Goal: Find specific page/section: Find specific page/section

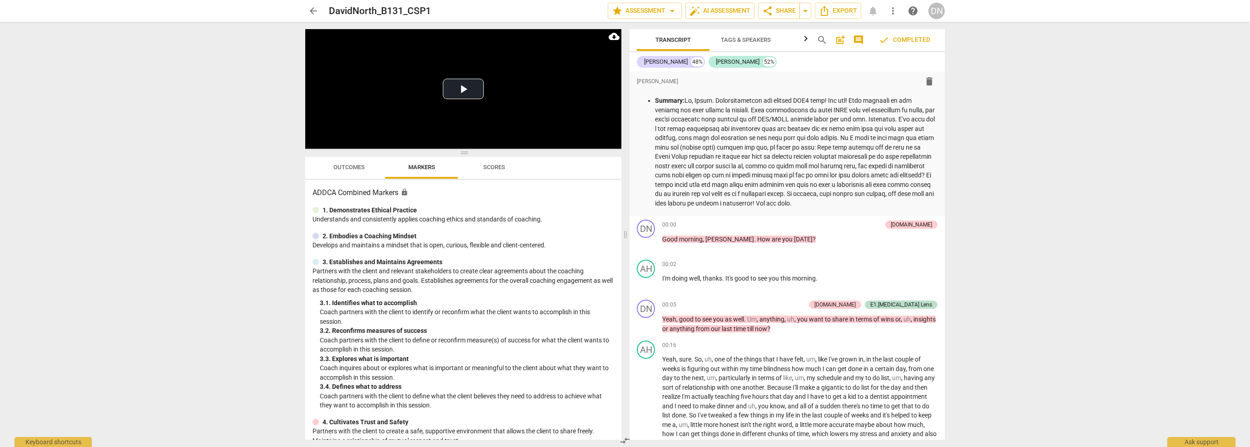
click at [318, 9] on span "arrow_back" at bounding box center [313, 10] width 11 height 11
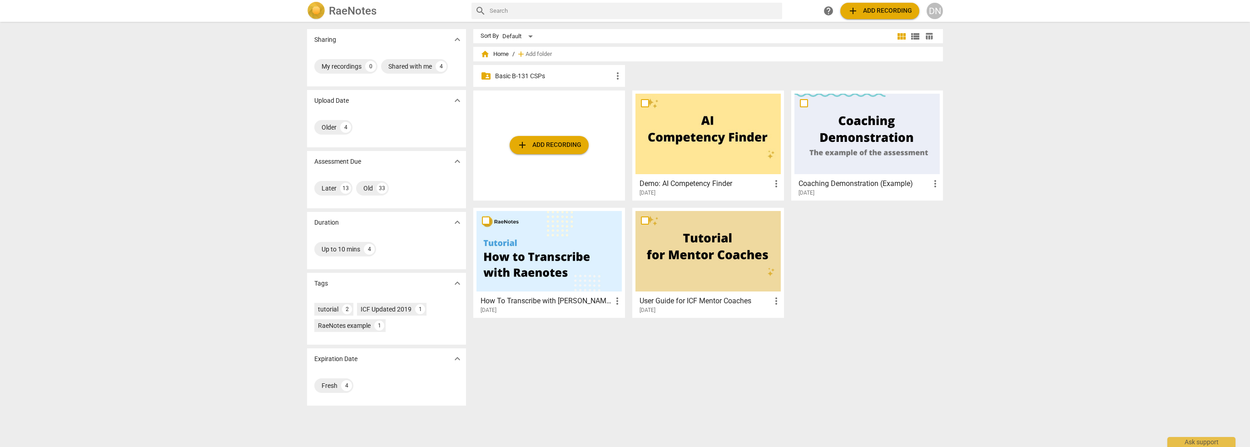
click at [538, 77] on p "Basic B-131 CSPs" at bounding box center [553, 76] width 117 height 10
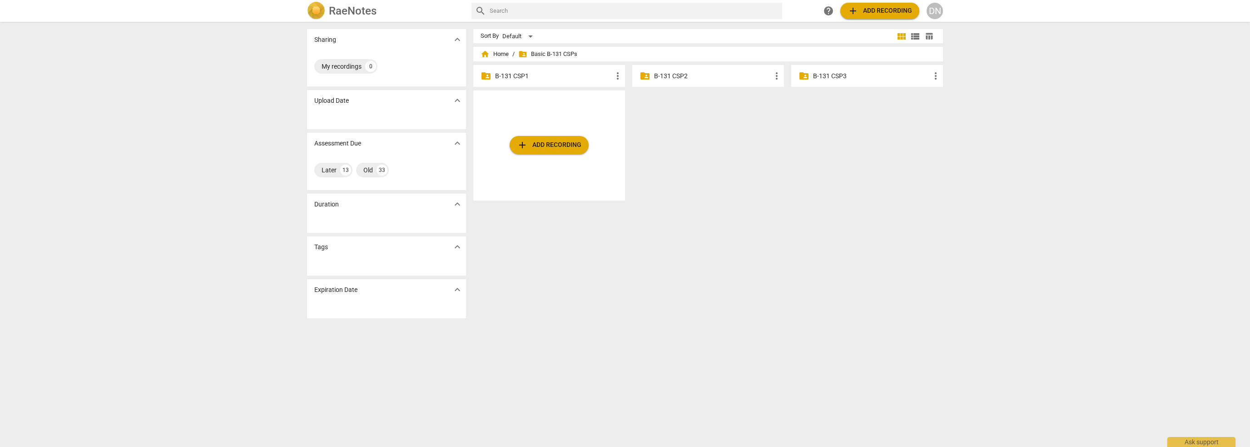
click at [690, 74] on p "B-131 CSP2" at bounding box center [712, 76] width 117 height 10
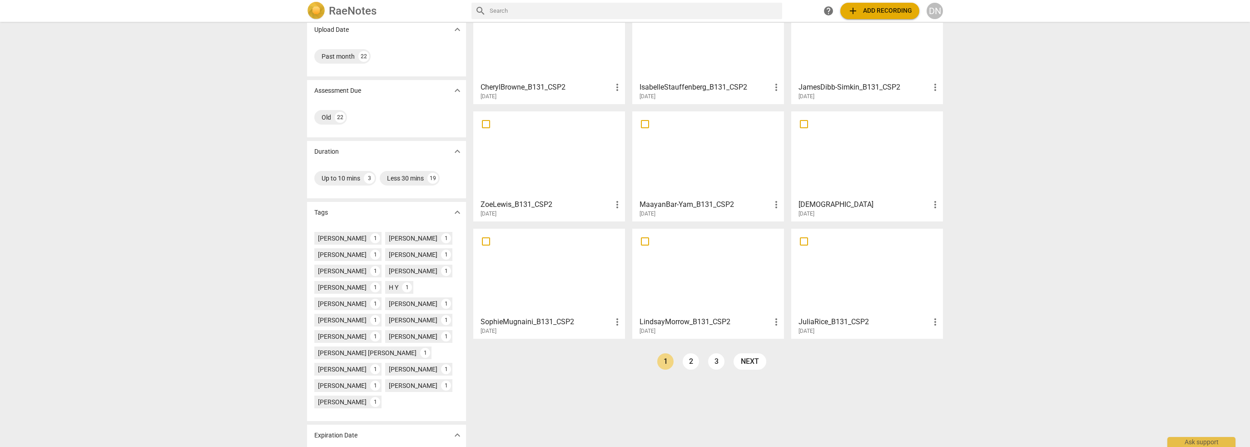
scroll to position [109, 0]
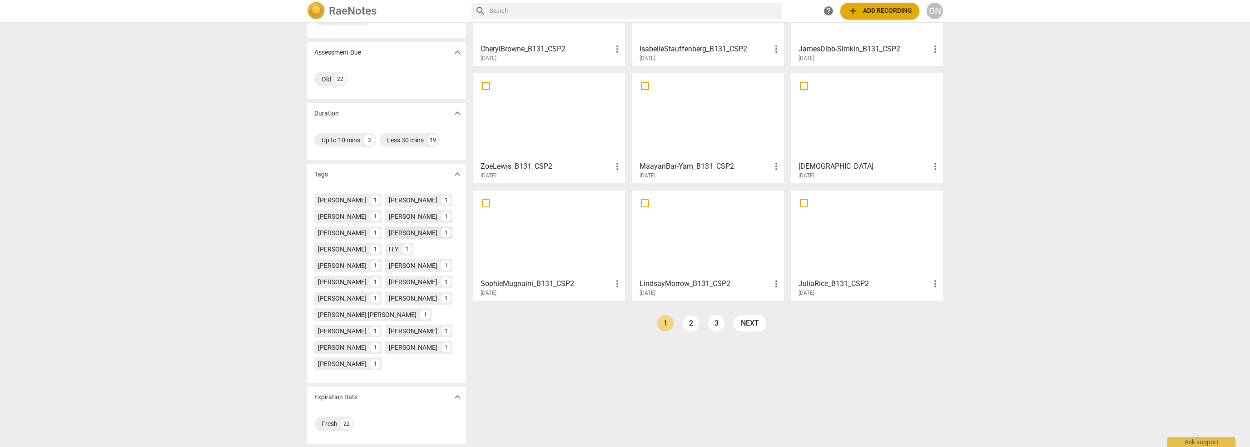
click at [408, 233] on div "[PERSON_NAME]" at bounding box center [413, 232] width 49 height 9
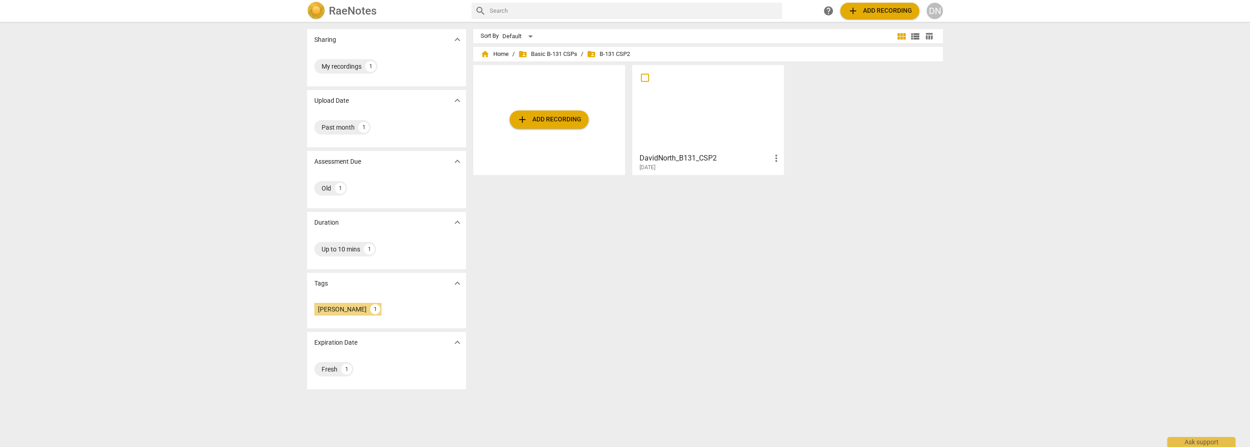
click at [705, 110] on div at bounding box center [708, 108] width 145 height 80
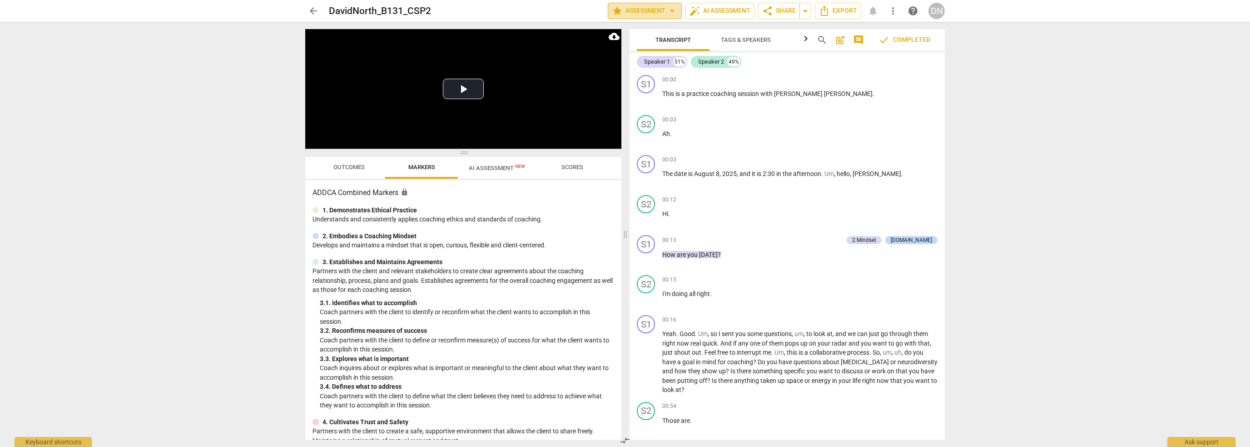
click at [635, 9] on span "star Assessment arrow_drop_down" at bounding box center [645, 10] width 66 height 11
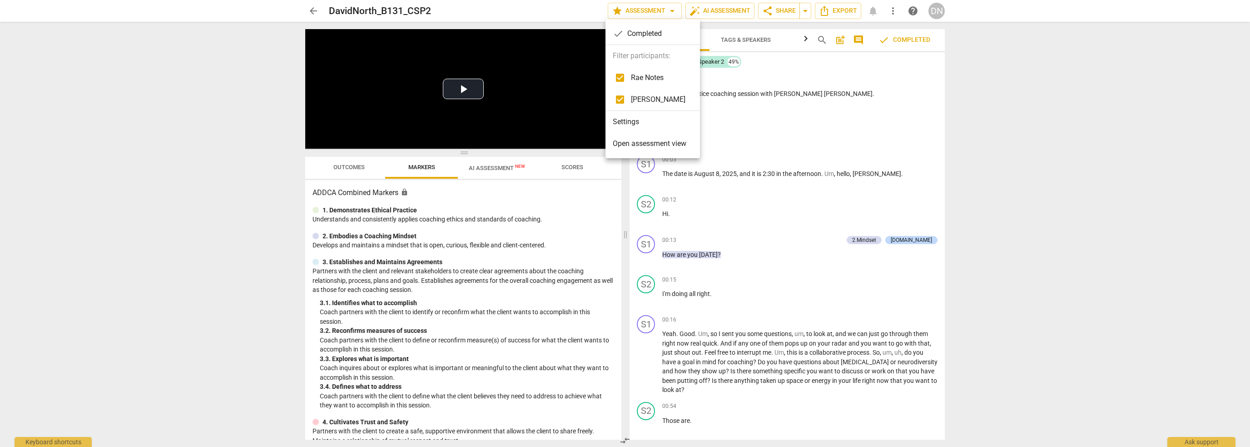
click at [636, 146] on span "Open assessment view" at bounding box center [650, 143] width 74 height 11
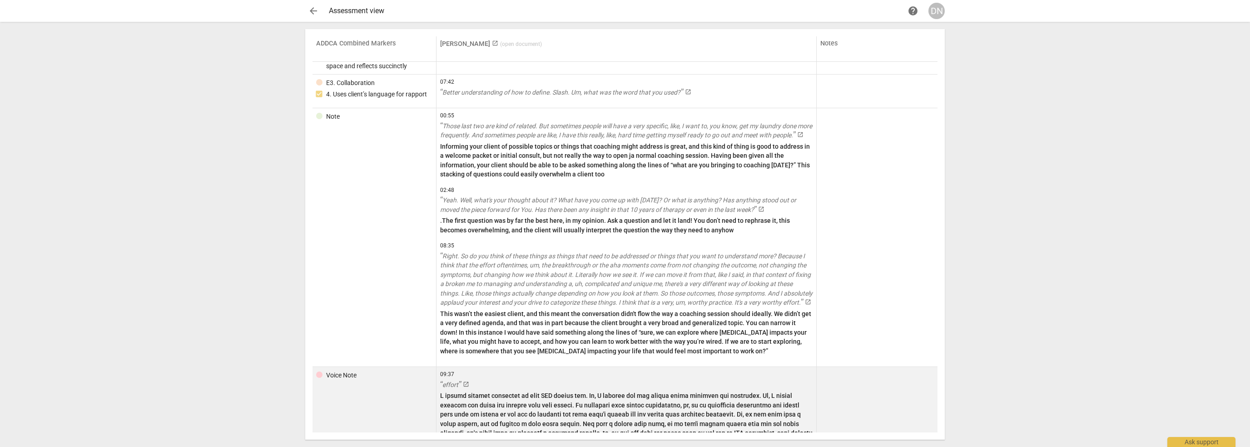
scroll to position [892, 0]
